Goal: Task Accomplishment & Management: Complete application form

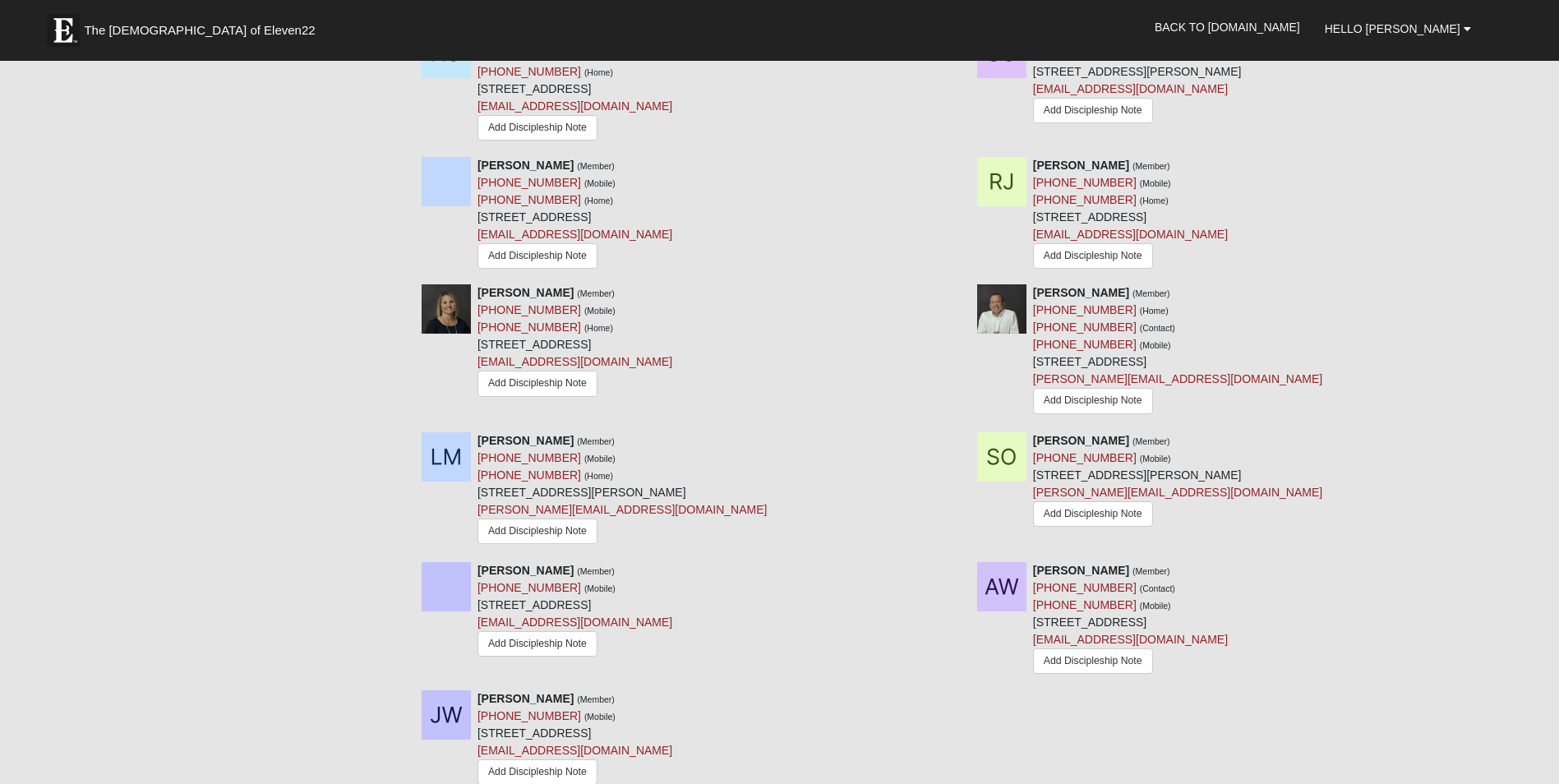
scroll to position [986, 0]
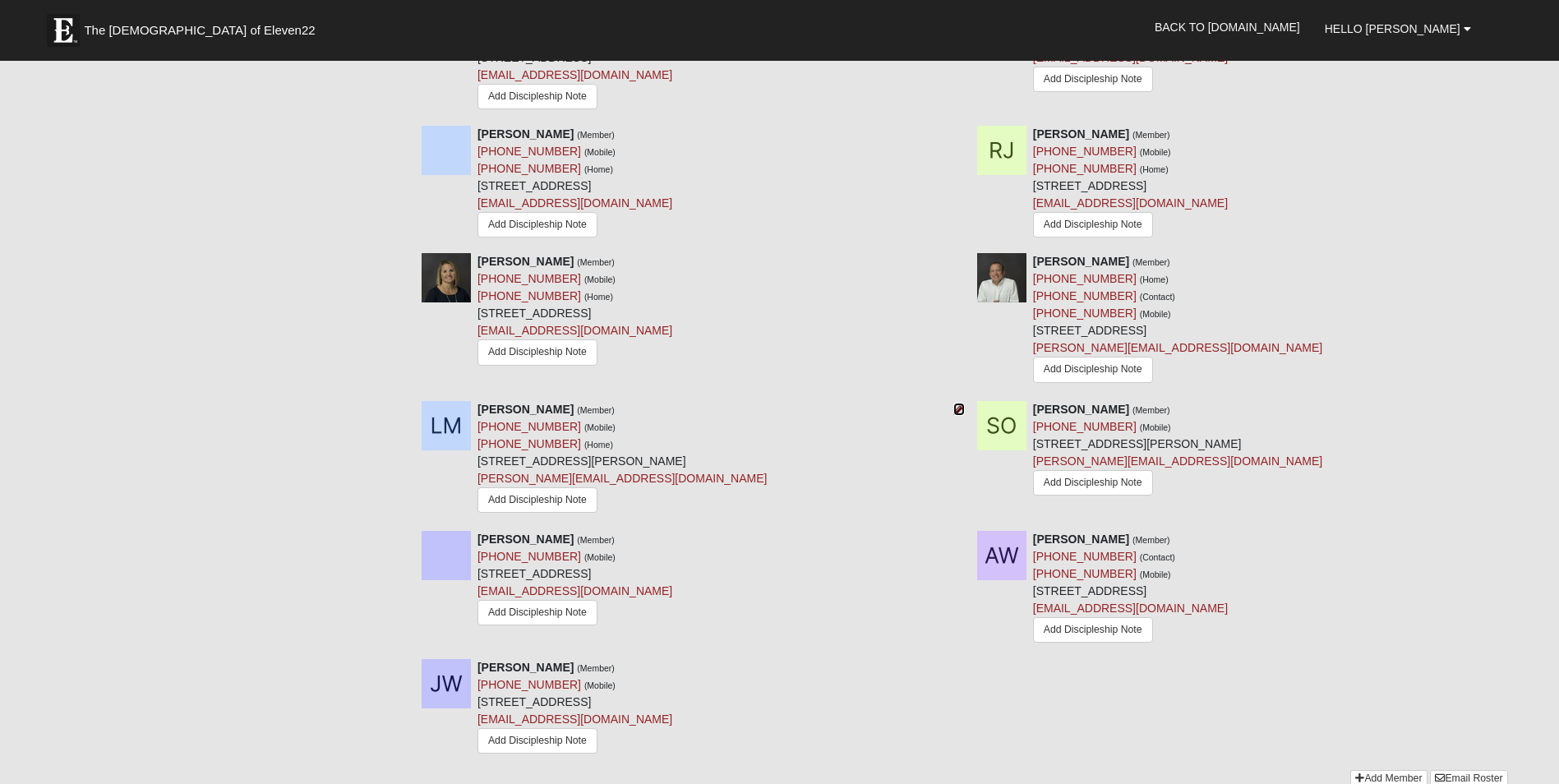
click at [956, 407] on icon at bounding box center [958, 409] width 11 height 11
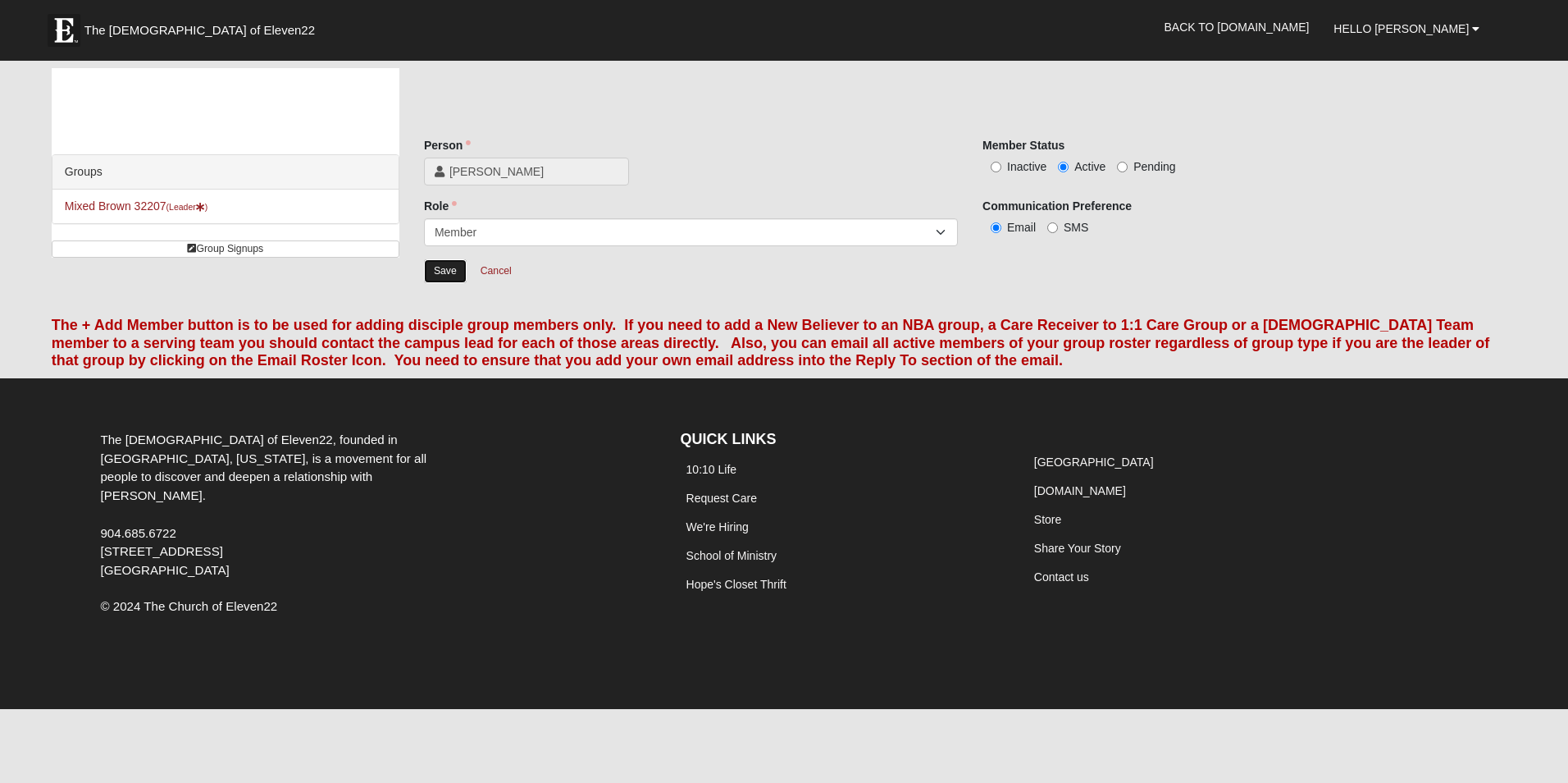
click at [449, 273] on input "Save" at bounding box center [445, 271] width 43 height 23
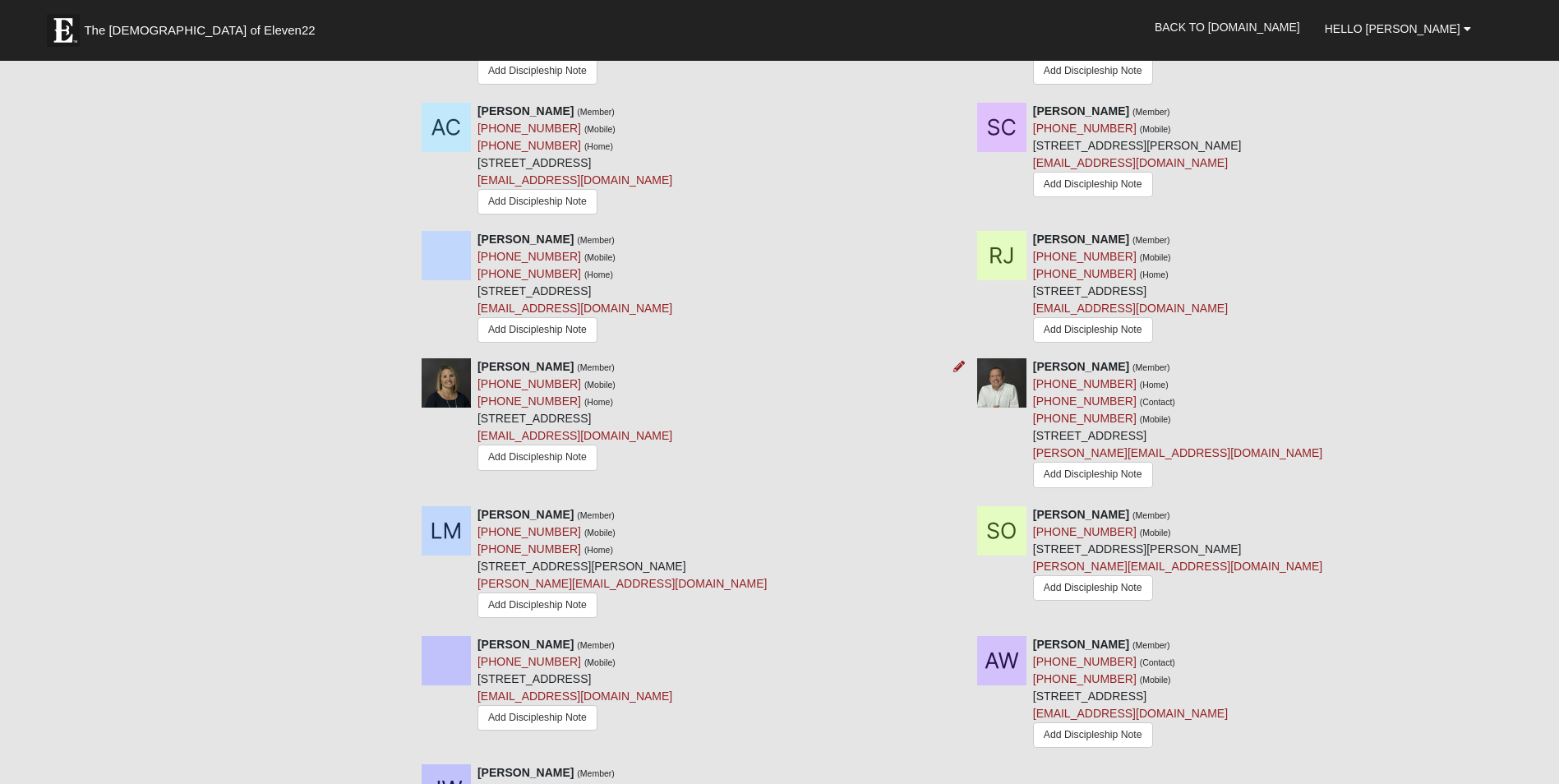
scroll to position [986, 0]
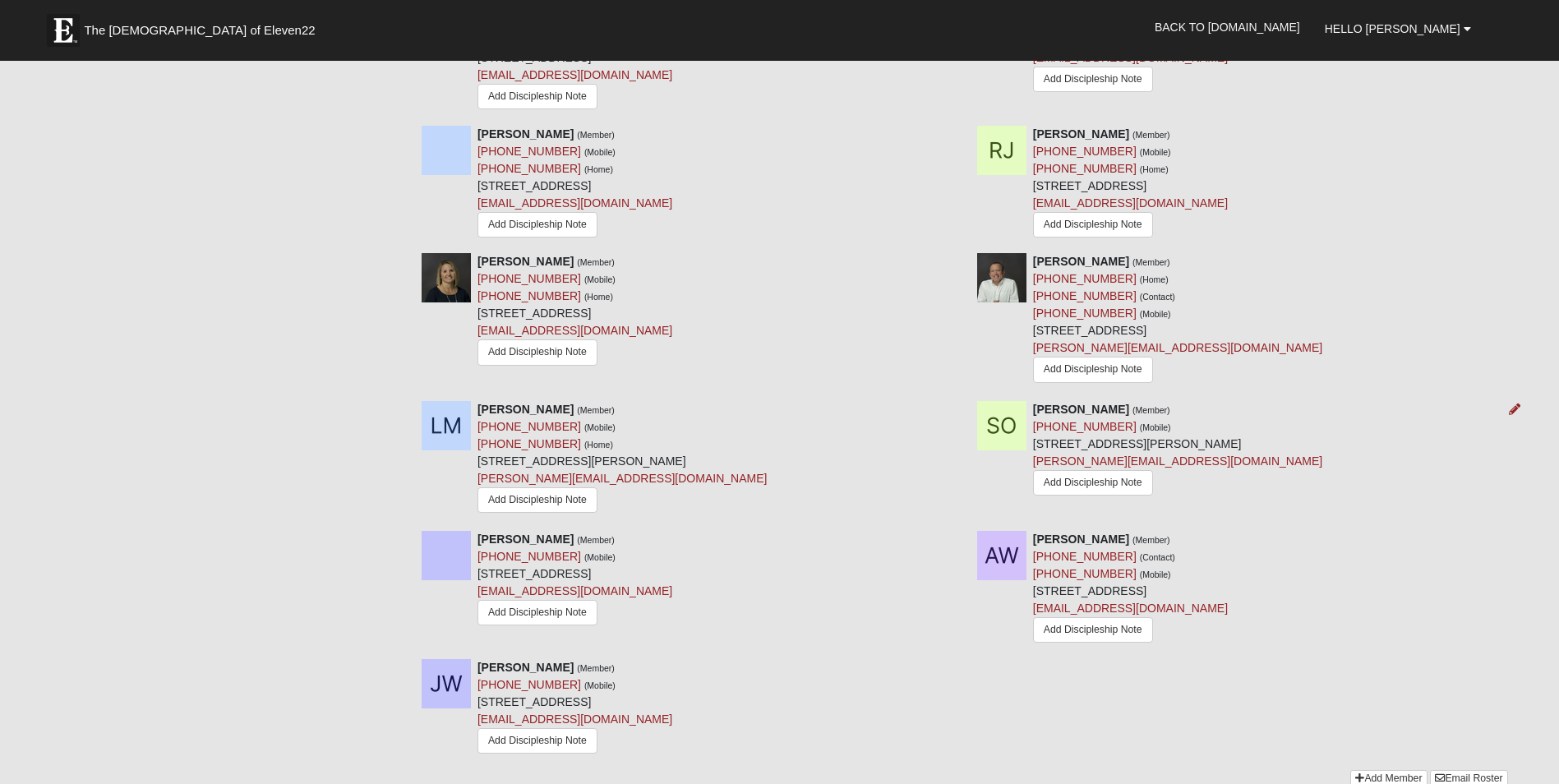
click at [1259, 413] on div "Spencer O'Brien (Member) (904) 999-1260 (Mobile) 4232 Ortega Forest Dr Jacksonv…" at bounding box center [1177, 450] width 290 height 100
click at [1511, 408] on icon at bounding box center [1514, 409] width 11 height 11
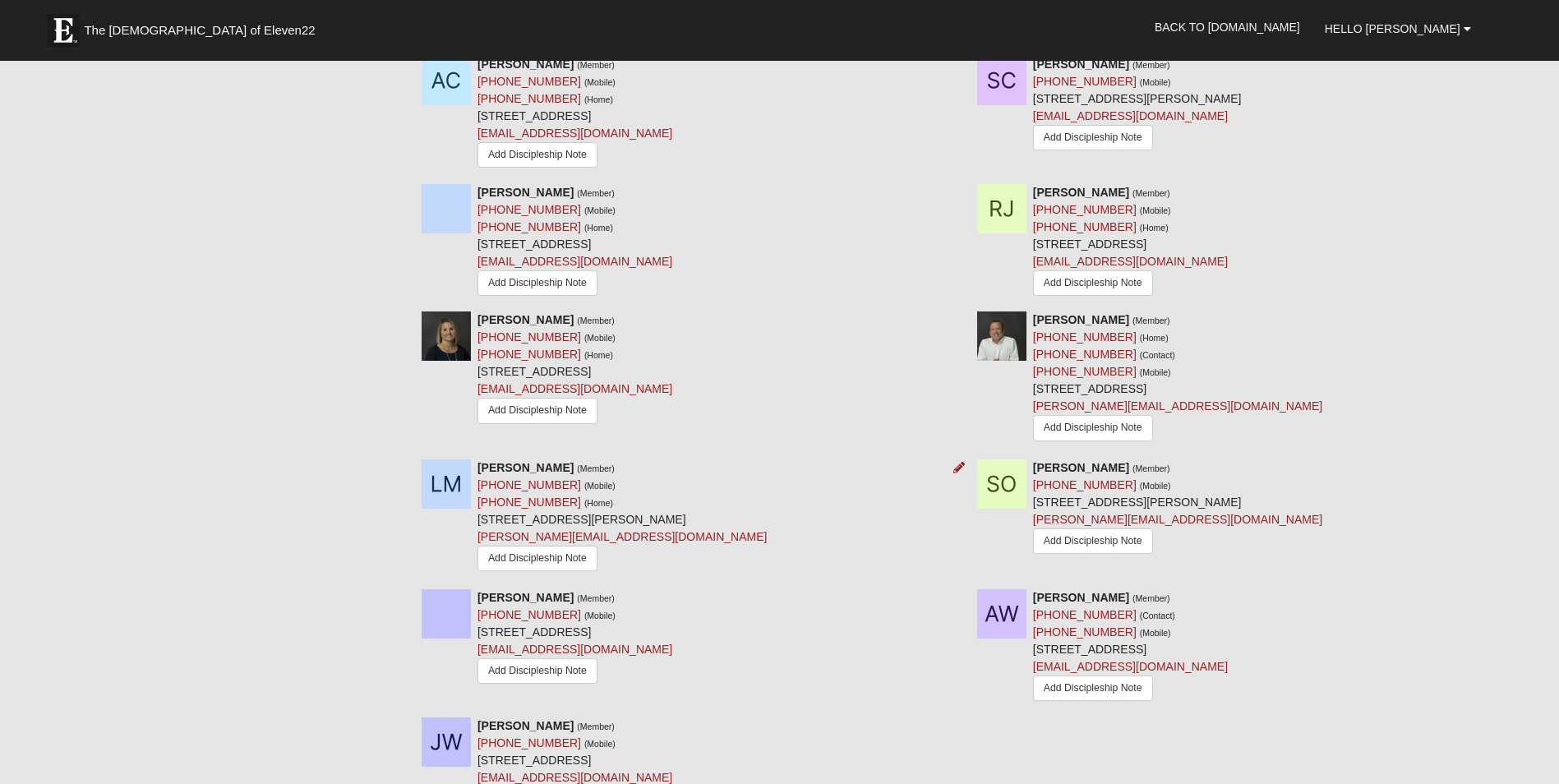
scroll to position [904, 0]
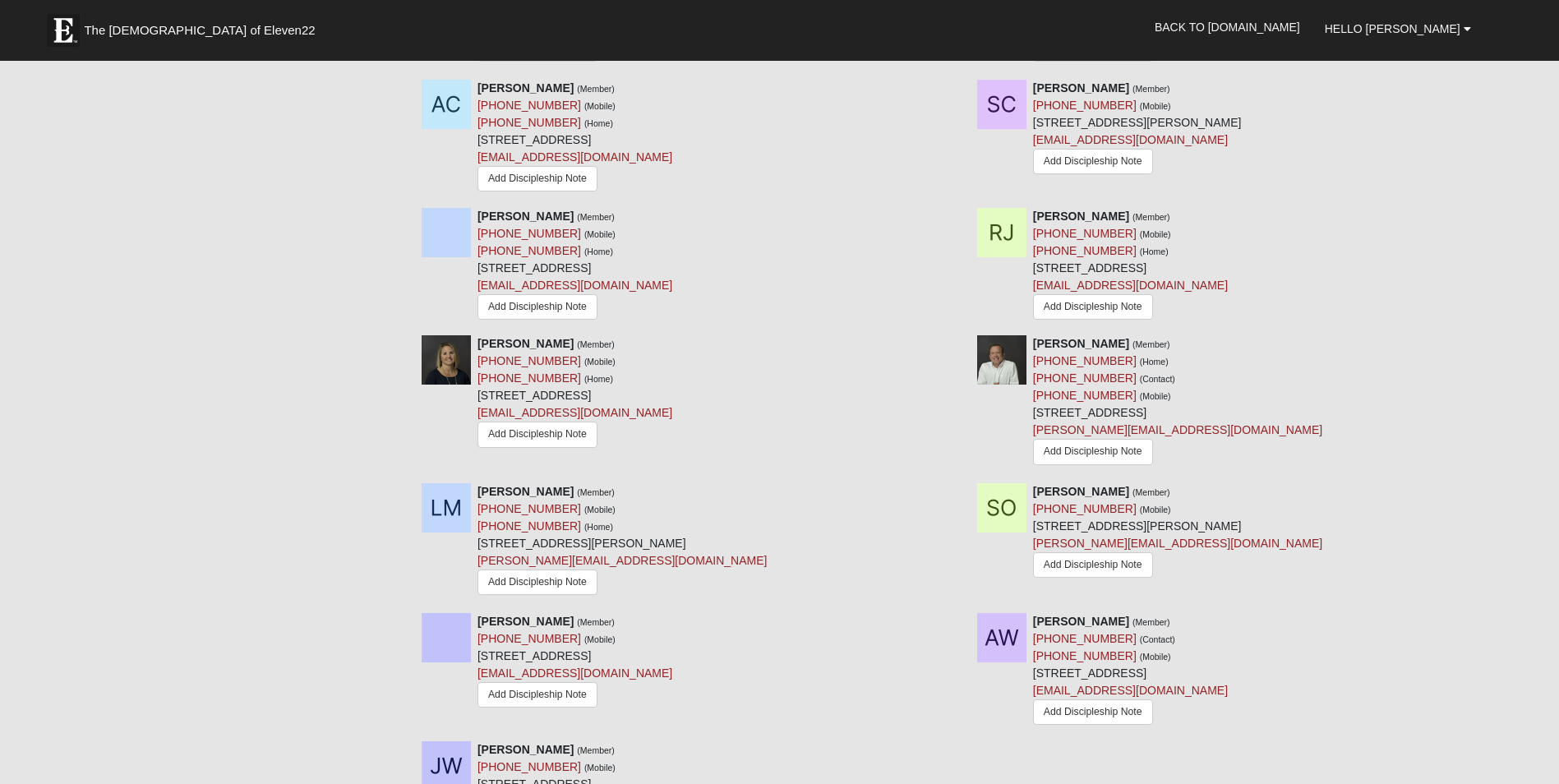
click at [584, 469] on div "Carman Kasper (Member) (904) 738-1421 (Mobile) (904) 738-1421 (Home) 1011 Sorre…" at bounding box center [965, 409] width 1111 height 147
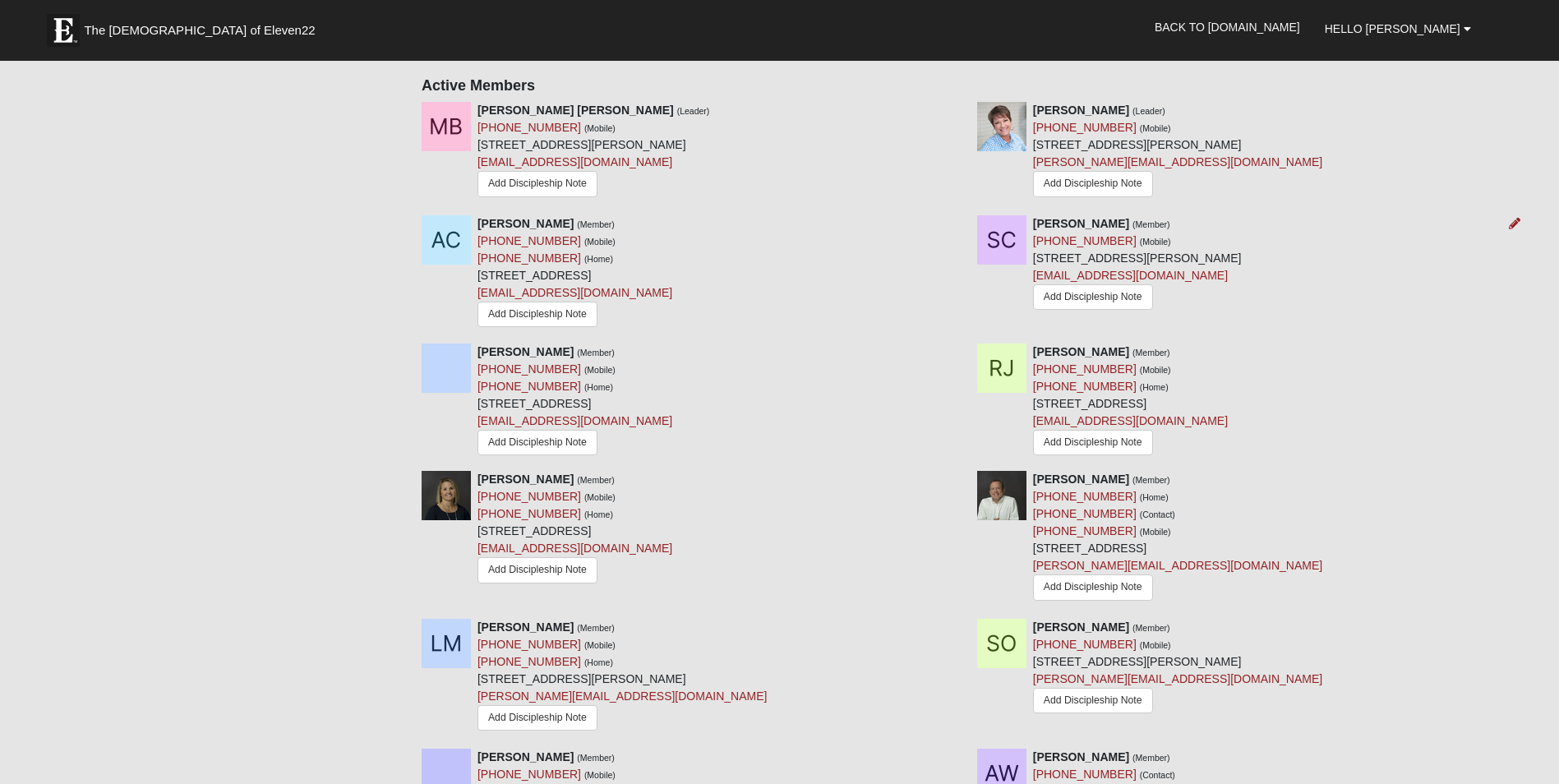
scroll to position [740, 0]
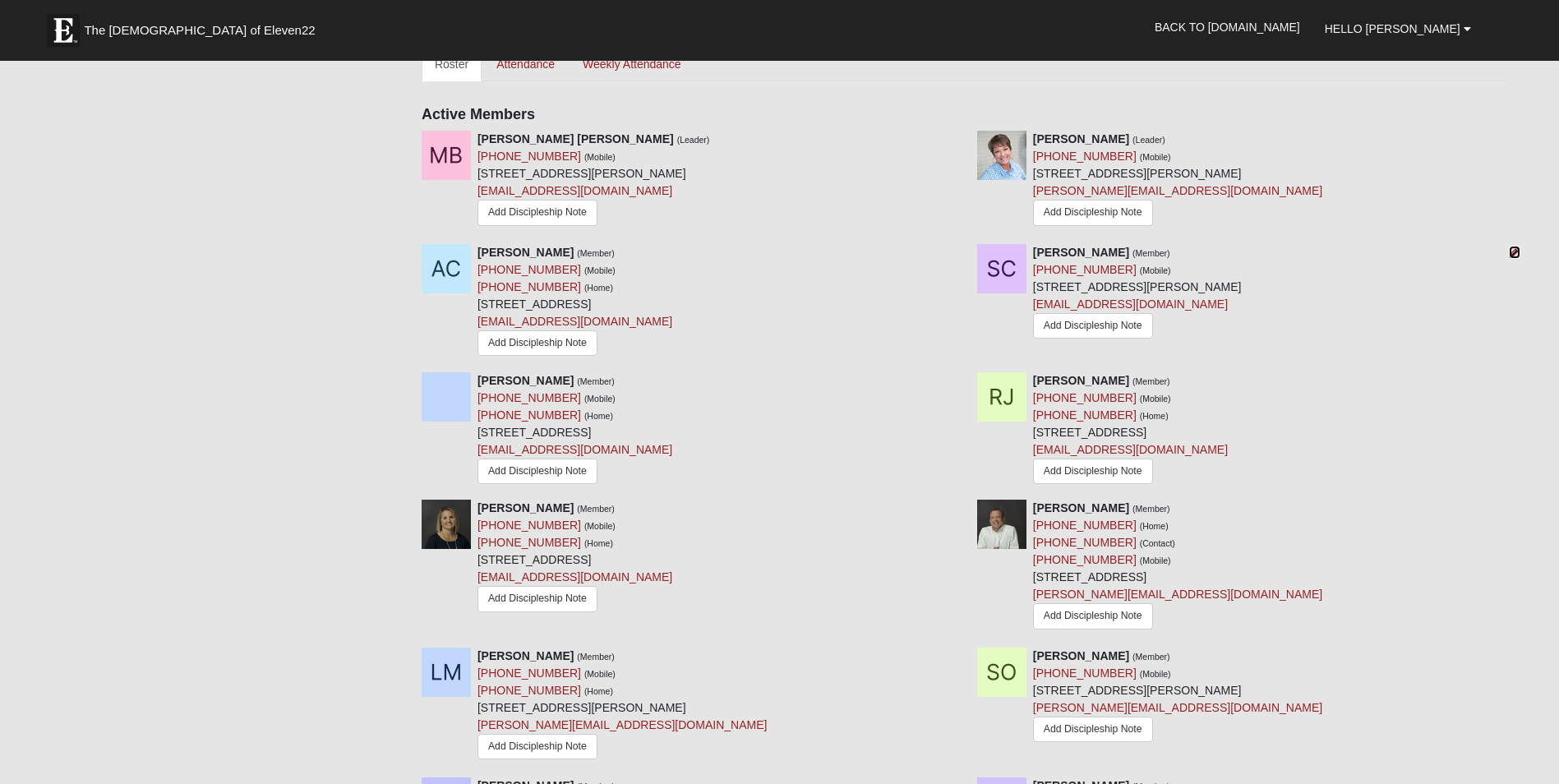
click at [1514, 247] on icon at bounding box center [1514, 252] width 11 height 11
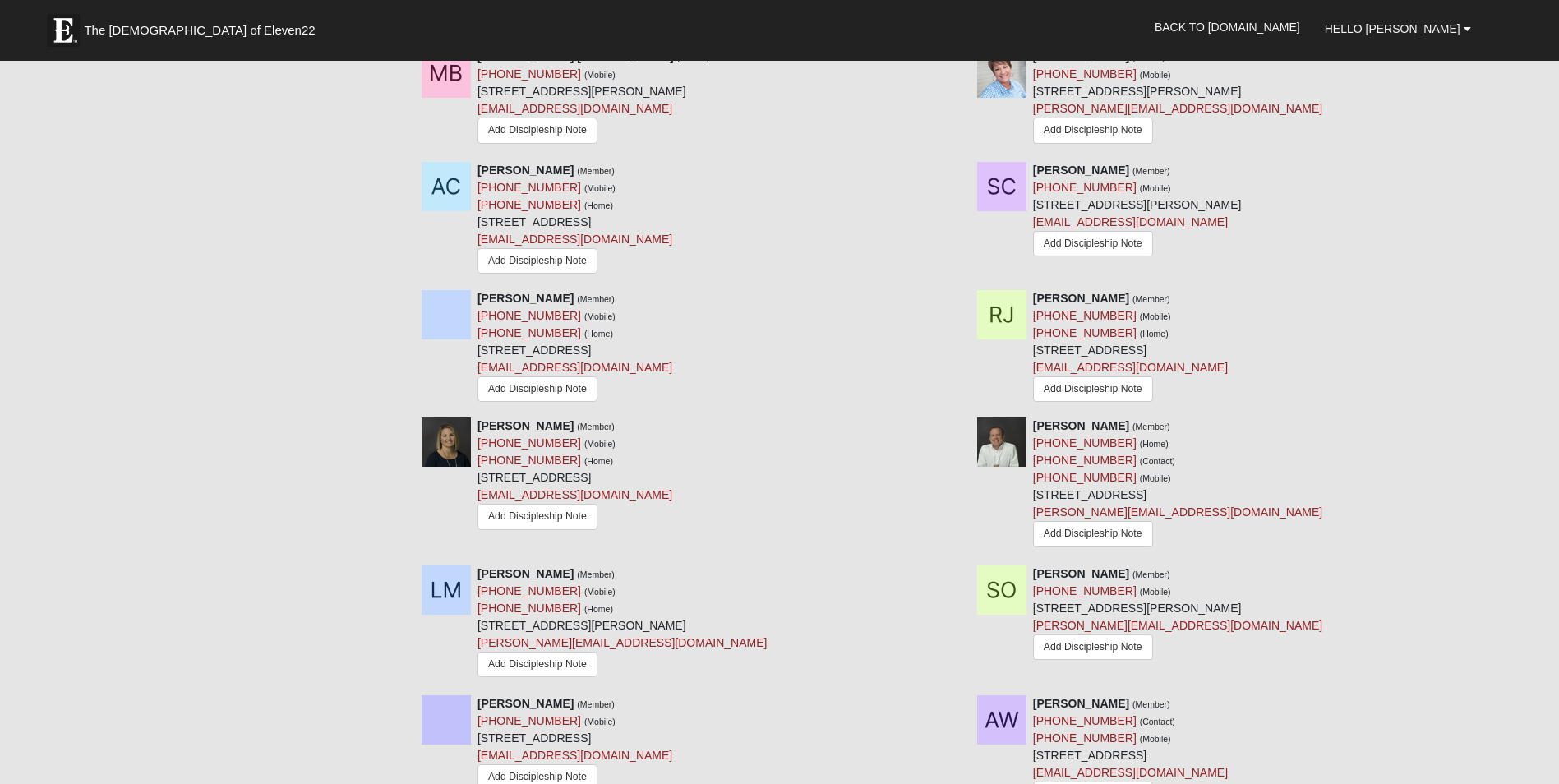
scroll to position [740, 0]
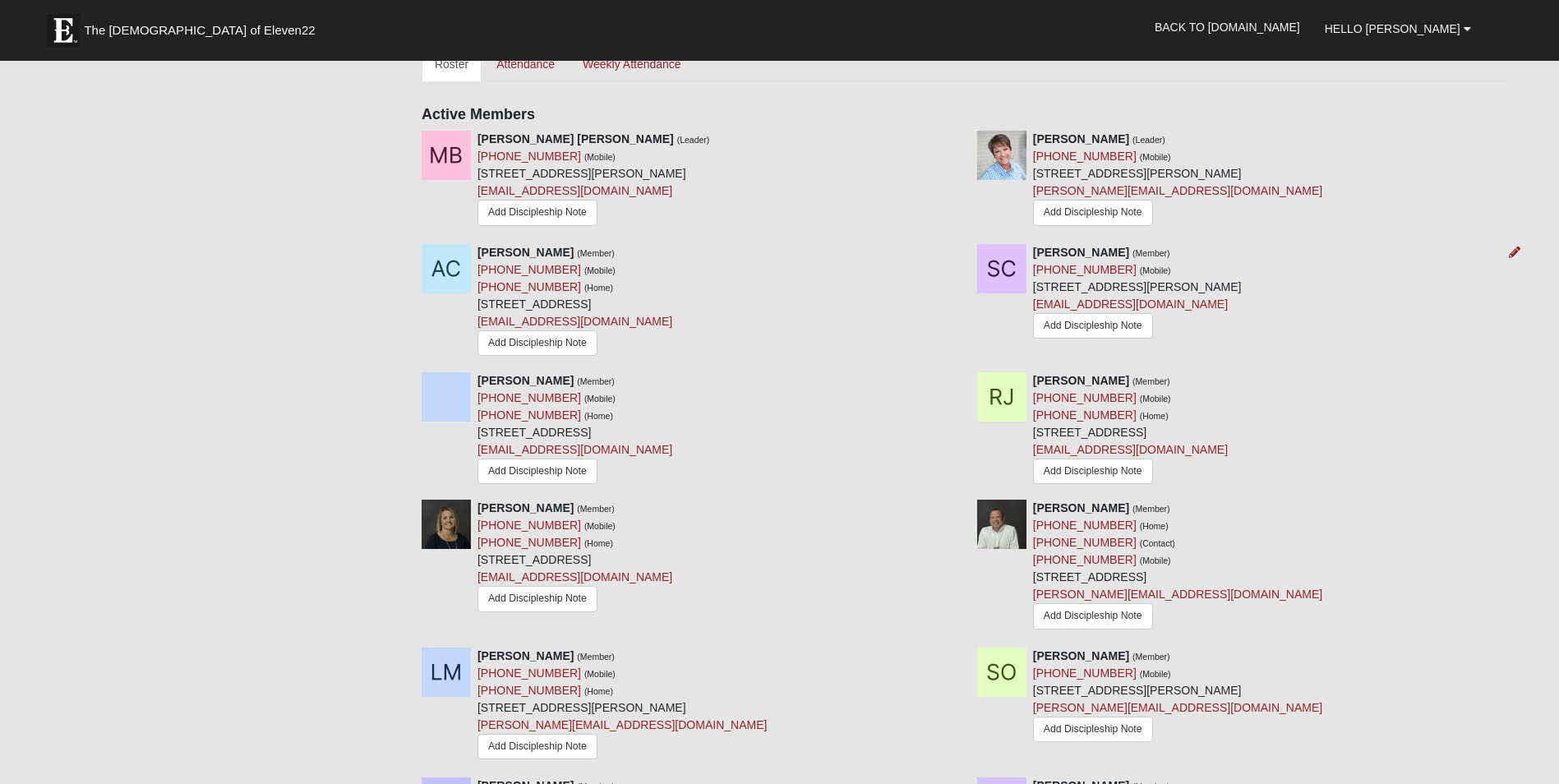
click at [1242, 261] on div "Sean Chylinski (Member) (941) 290-0357 (Mobile) 2111 Payne Ave Jacksonville, FL…" at bounding box center [1137, 293] width 209 height 98
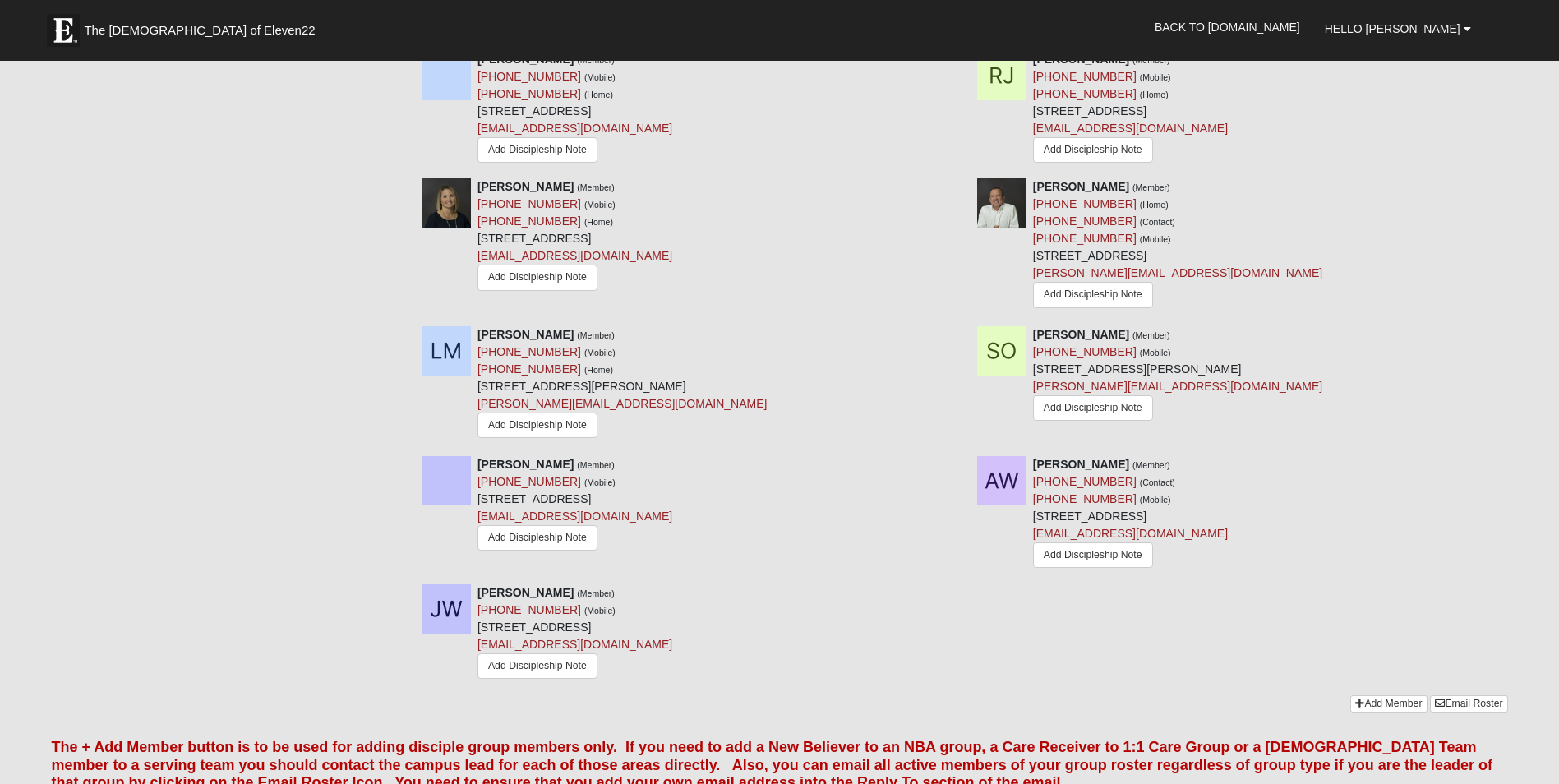
scroll to position [1068, 0]
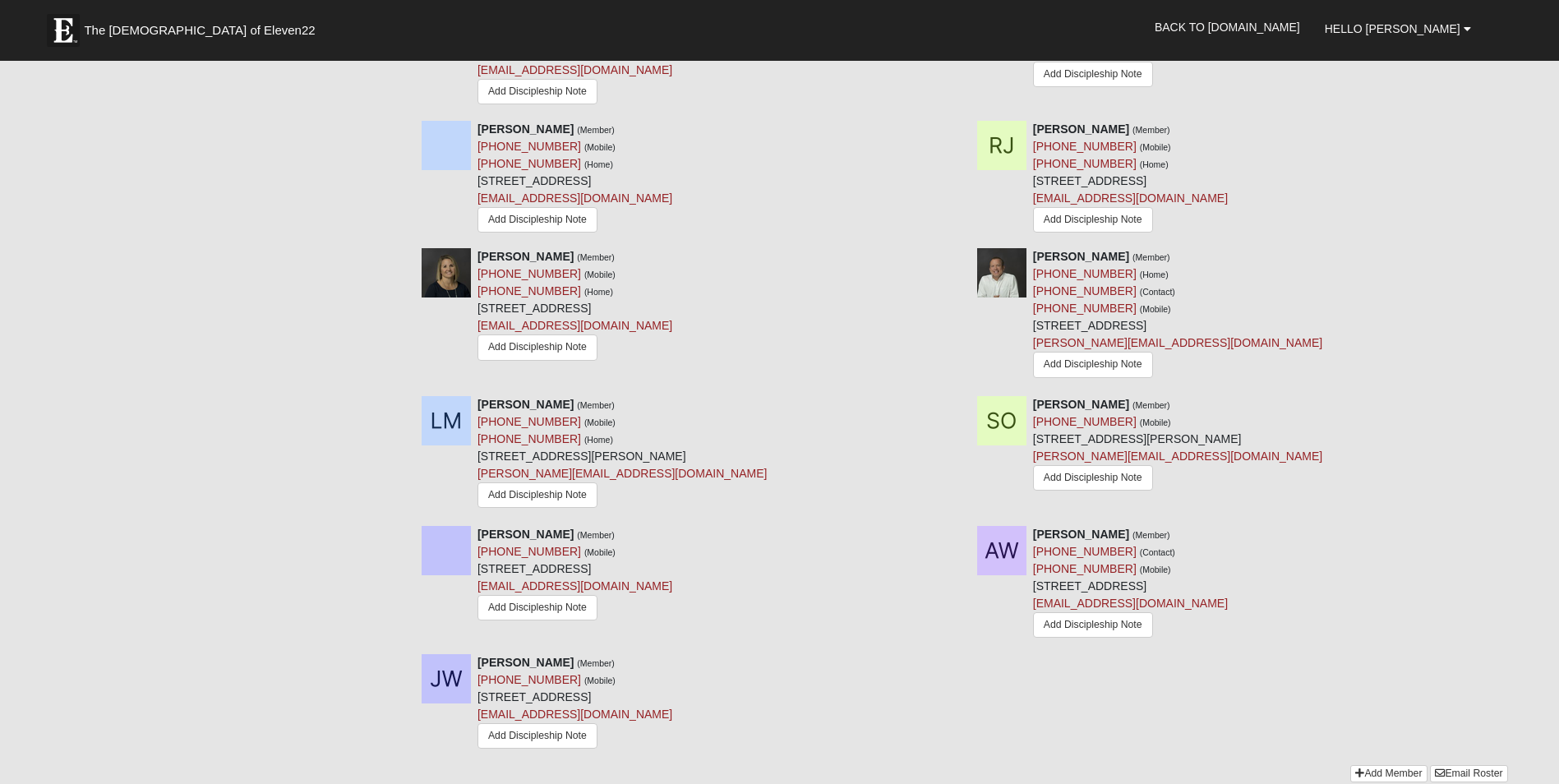
scroll to position [1068, 0]
